Goal: Task Accomplishment & Management: Use online tool/utility

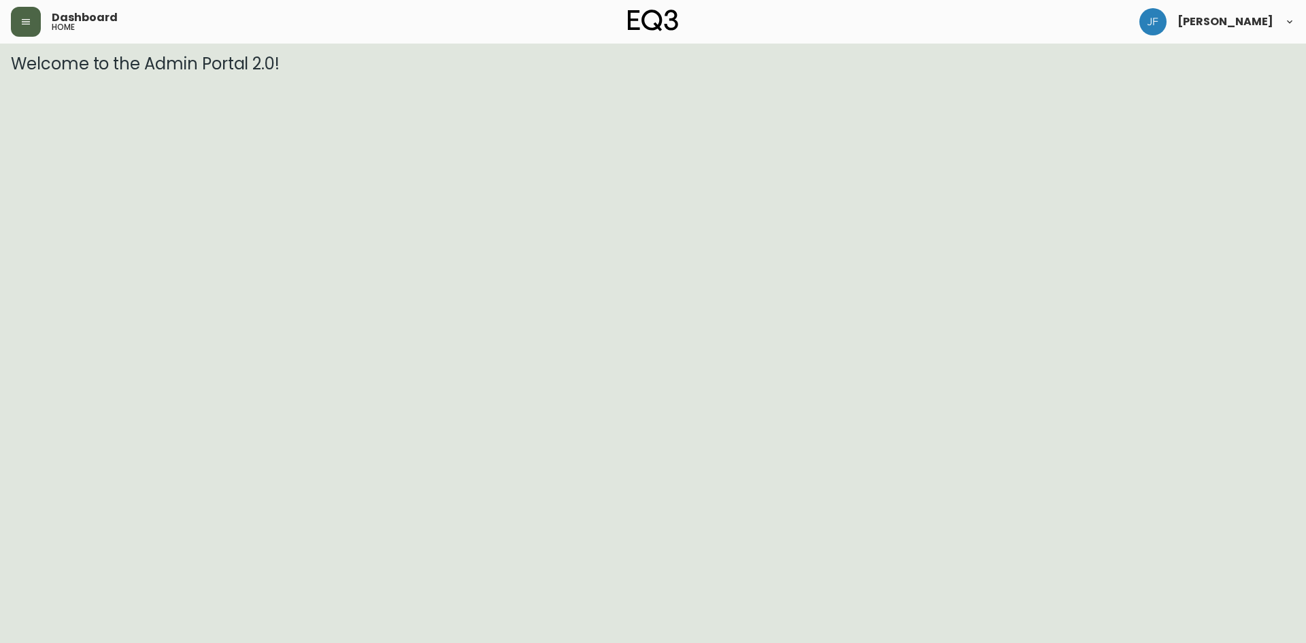
click at [16, 26] on button "button" at bounding box center [26, 22] width 30 height 30
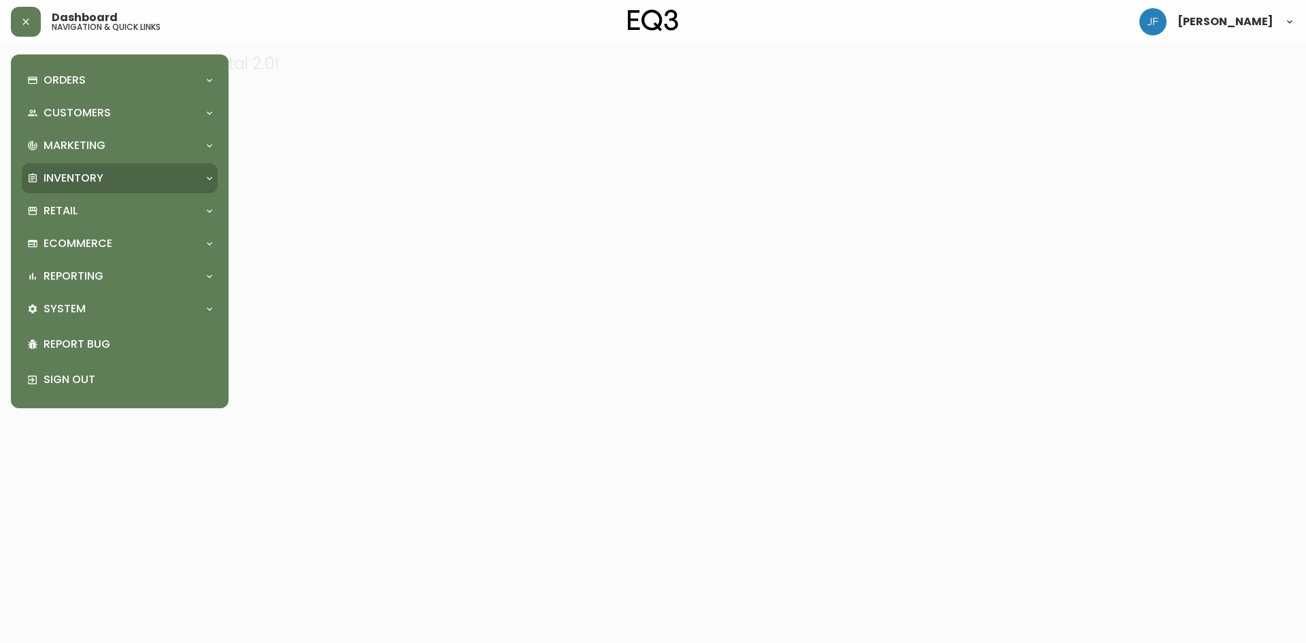
click at [76, 173] on p "Inventory" at bounding box center [74, 178] width 60 height 15
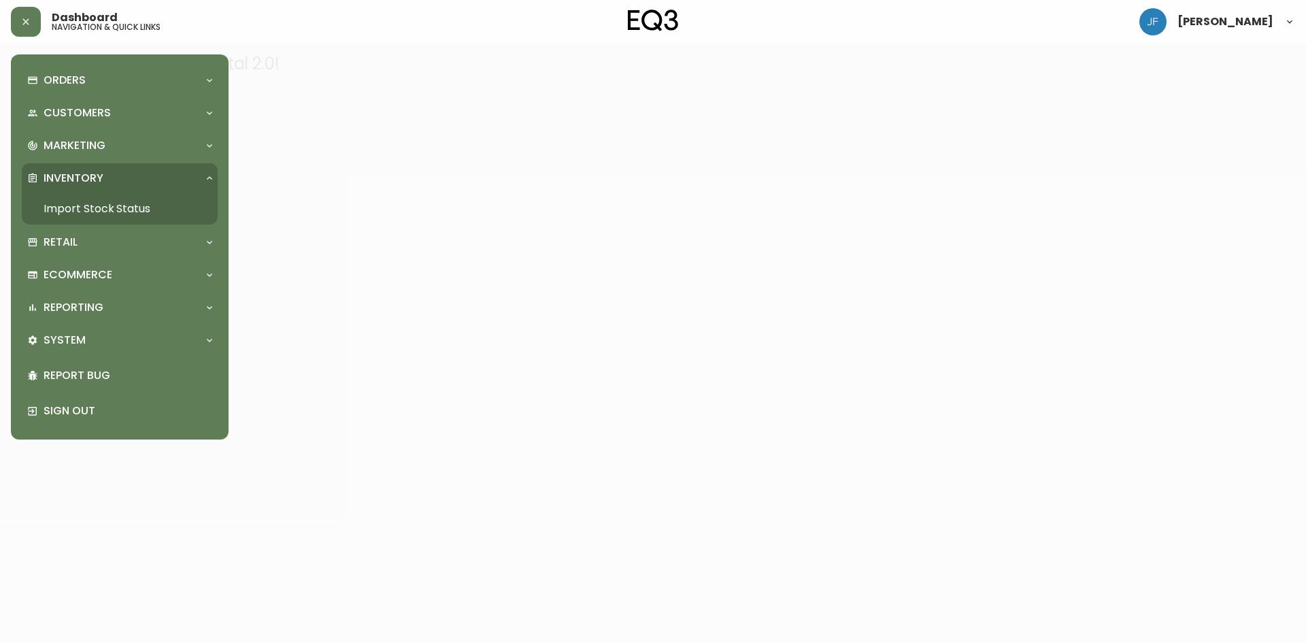
click at [80, 207] on link "Import Stock Status" at bounding box center [120, 208] width 196 height 31
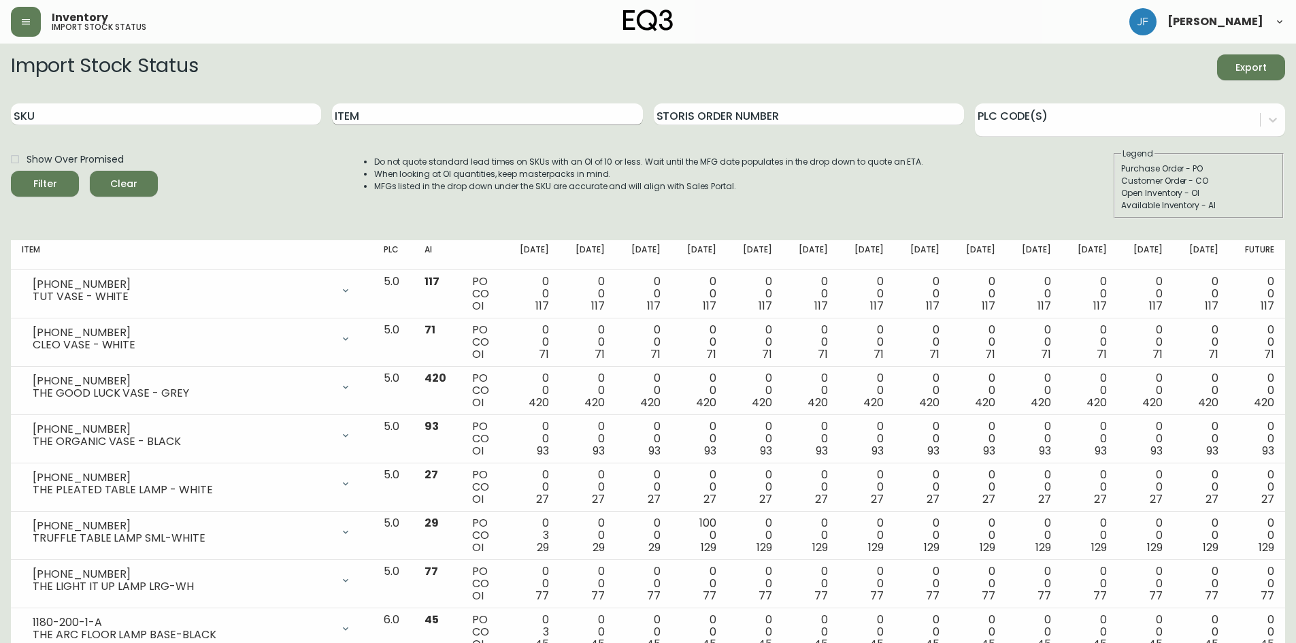
click at [486, 113] on input "Item" at bounding box center [487, 114] width 310 height 22
type input "[PERSON_NAME]"
click at [11, 171] on button "Filter" at bounding box center [45, 184] width 68 height 26
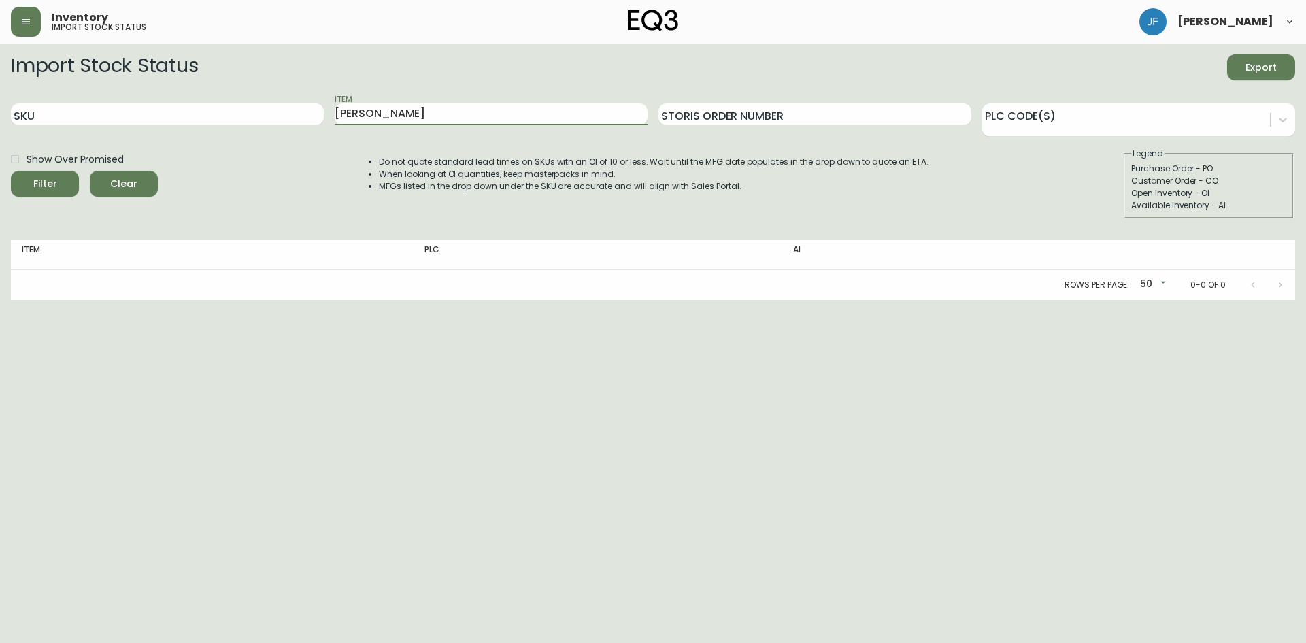
drag, startPoint x: 355, startPoint y: 116, endPoint x: 328, endPoint y: 116, distance: 27.2
click at [328, 116] on div "SKU Item [PERSON_NAME] Storis Order Number PLC Code(s)" at bounding box center [653, 115] width 1284 height 44
click at [376, 114] on input "[PERSON_NAME]" at bounding box center [491, 114] width 313 height 22
